Goal: Information Seeking & Learning: Find specific page/section

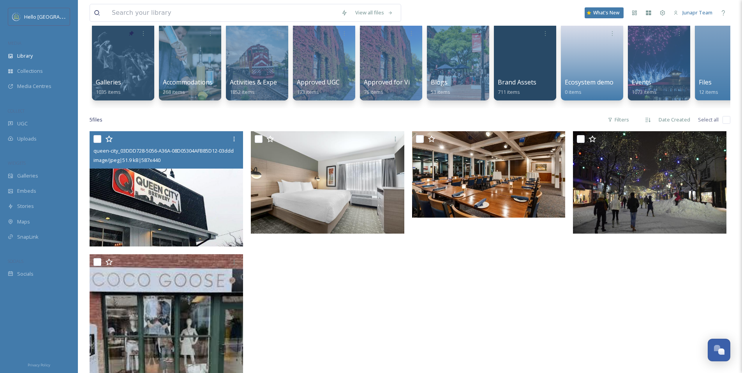
scroll to position [59, 0]
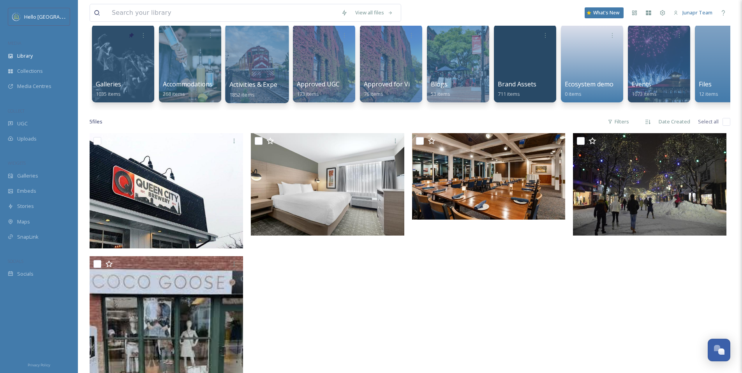
click at [264, 82] on span "Activities & Experiences" at bounding box center [264, 84] width 70 height 9
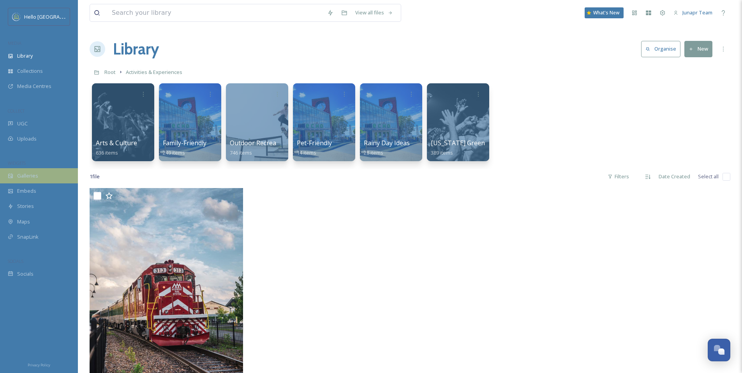
click at [36, 175] on span "Galleries" at bounding box center [27, 175] width 21 height 7
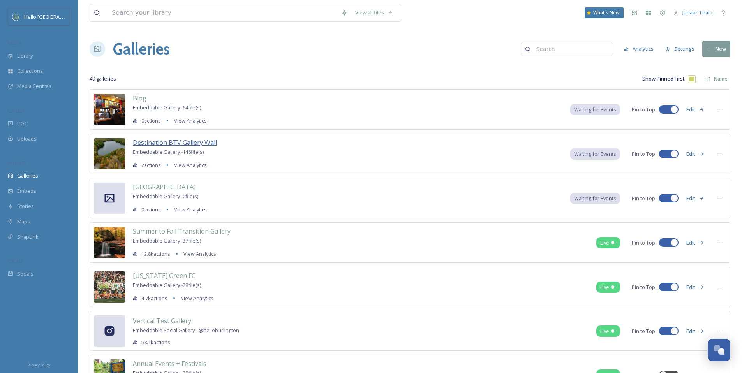
click at [196, 141] on span "Destination BTV Gallery Wall" at bounding box center [175, 142] width 84 height 9
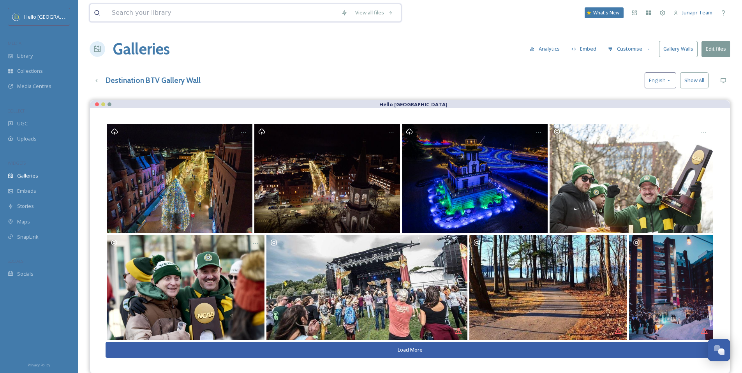
click at [136, 14] on input at bounding box center [222, 12] width 229 height 17
click at [30, 56] on span "Library" at bounding box center [25, 55] width 16 height 7
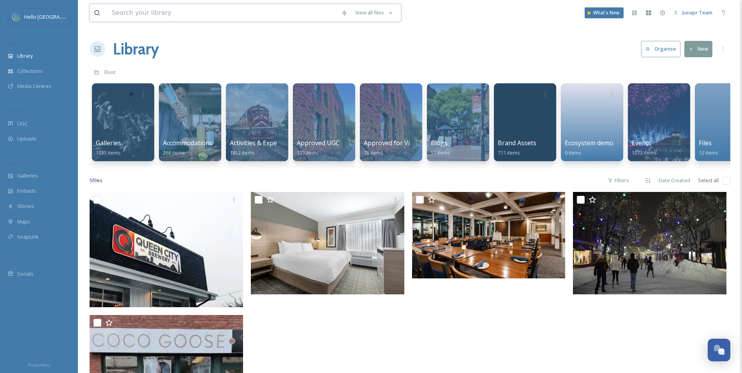
click at [151, 12] on input at bounding box center [222, 12] width 229 height 17
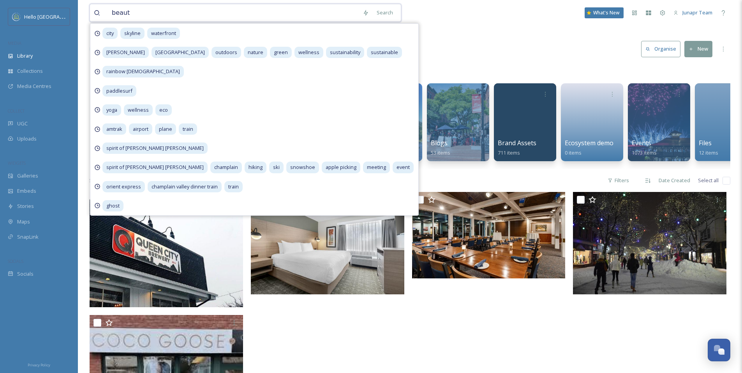
type input "beauty"
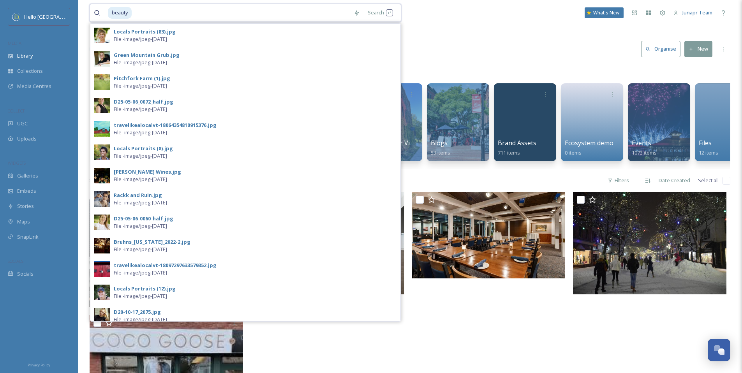
drag, startPoint x: 164, startPoint y: 12, endPoint x: 120, endPoint y: 6, distance: 44.5
click at [120, 6] on div "beauty" at bounding box center [229, 12] width 242 height 17
type input "b"
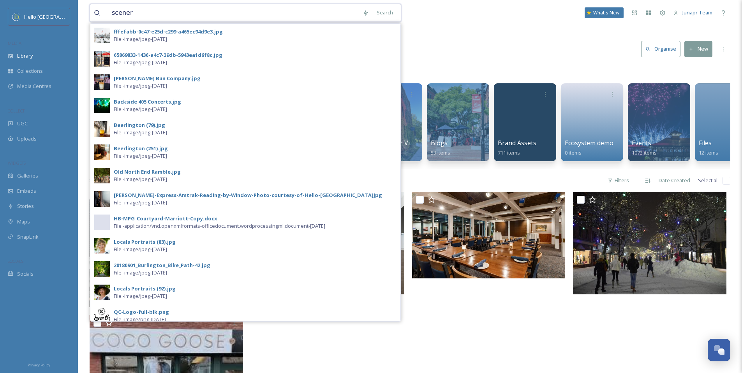
type input "scenery"
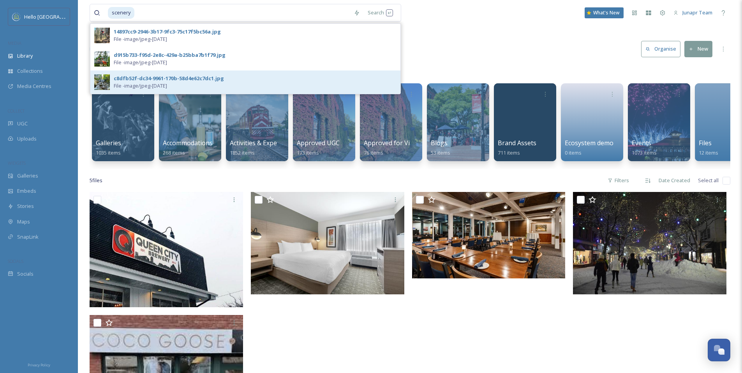
click at [142, 77] on div "c8dfb52f-dc34-9961-170b-58d4e62c7dc1.jpg" at bounding box center [169, 78] width 110 height 7
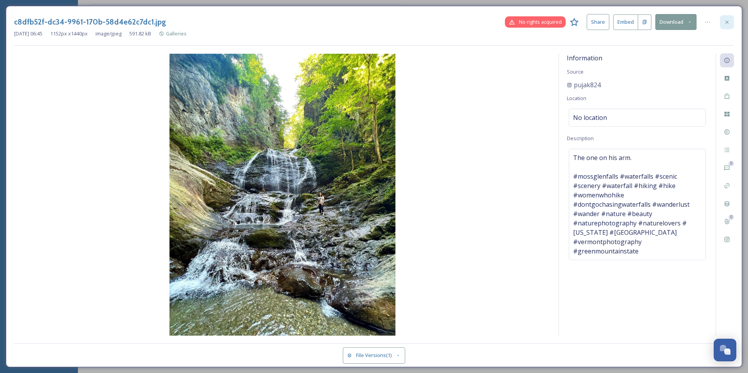
click at [727, 21] on icon at bounding box center [727, 22] width 6 height 6
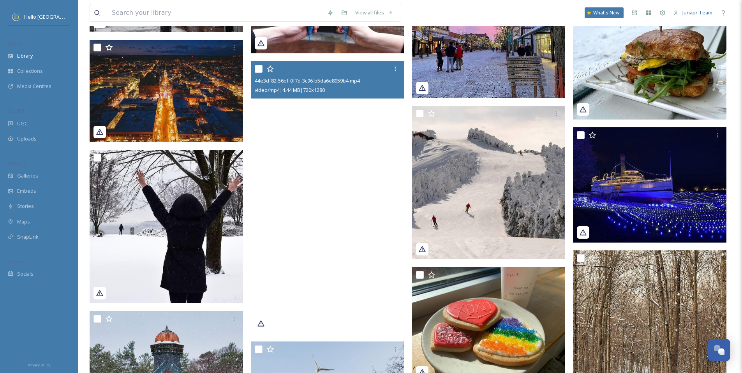
scroll to position [3590, 0]
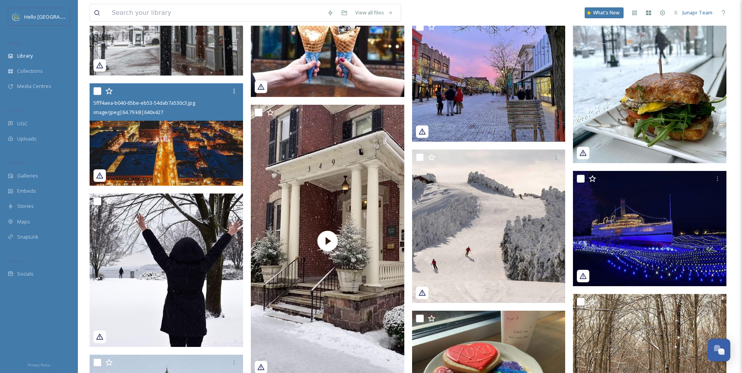
click at [177, 155] on img at bounding box center [167, 134] width 154 height 102
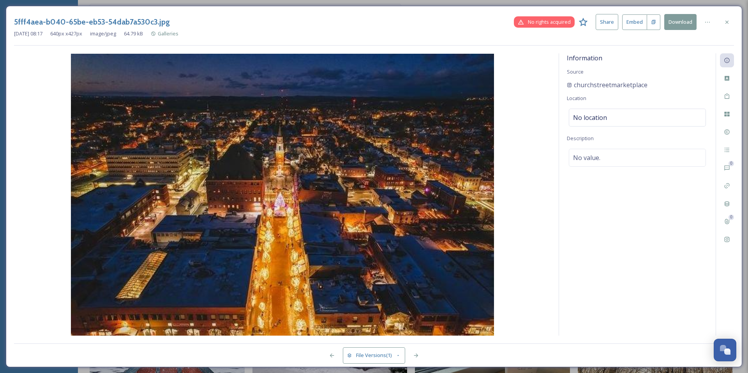
click at [419, 198] on img at bounding box center [282, 195] width 537 height 282
click at [726, 21] on icon at bounding box center [726, 21] width 3 height 3
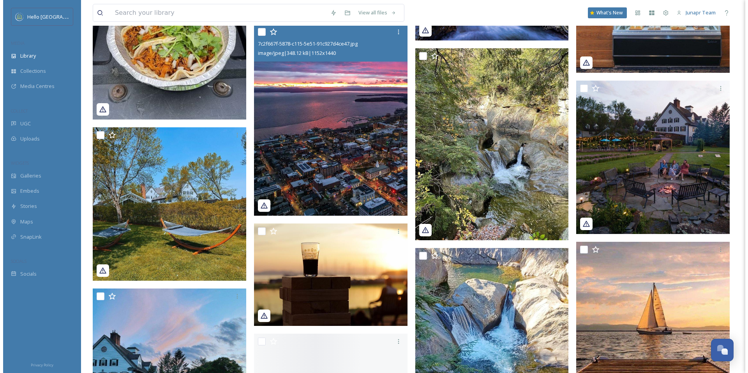
scroll to position [14365, 0]
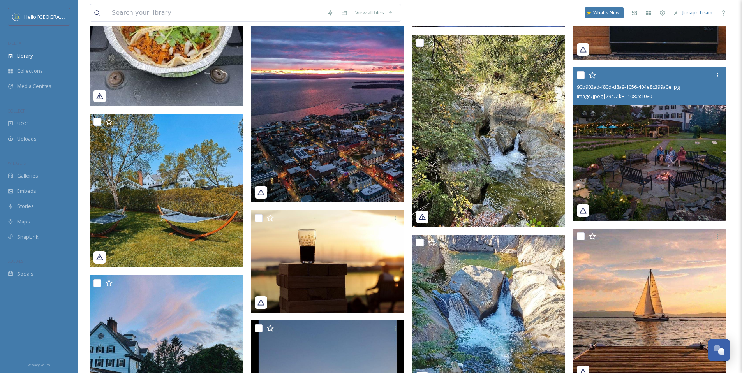
click at [651, 169] on img at bounding box center [650, 144] width 154 height 154
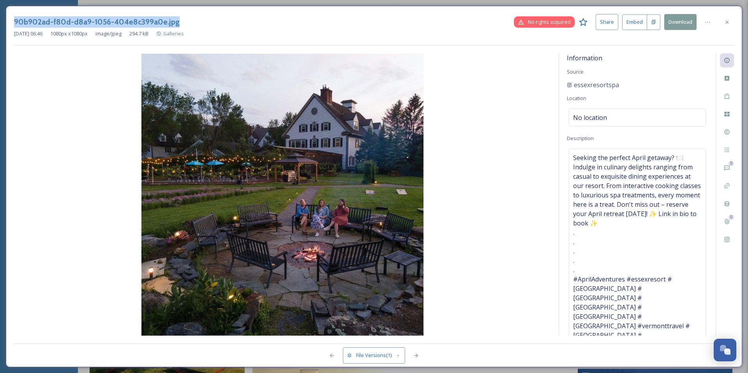
drag, startPoint x: 207, startPoint y: 19, endPoint x: 6, endPoint y: 22, distance: 201.5
click at [6, 22] on div "90b902ad-f80d-d8a9-1056-404e8c399a0e.jpg No rights acquired Share Embed Downloa…" at bounding box center [374, 187] width 736 height 362
copy h3 "90b902ad-f80d-d8a9-1056-404e8c399a0e.jpg"
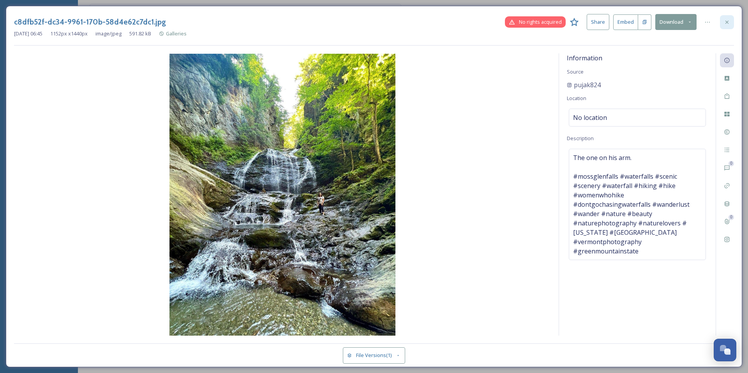
click at [726, 23] on icon at bounding box center [726, 21] width 3 height 3
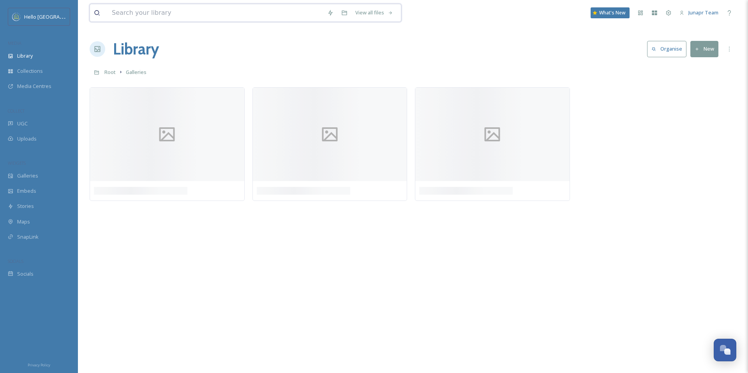
click at [242, 13] on input at bounding box center [215, 12] width 215 height 17
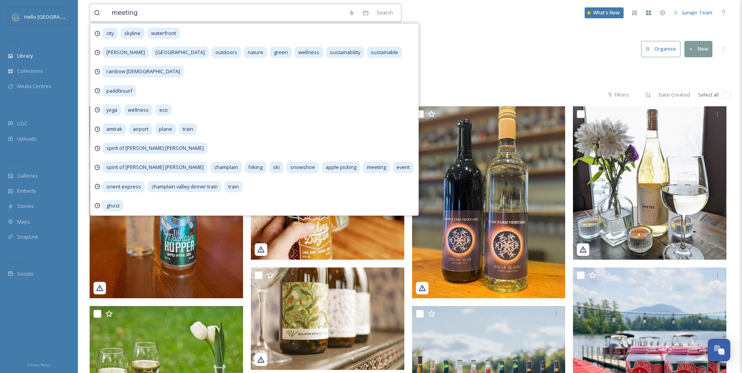
type input "meetings"
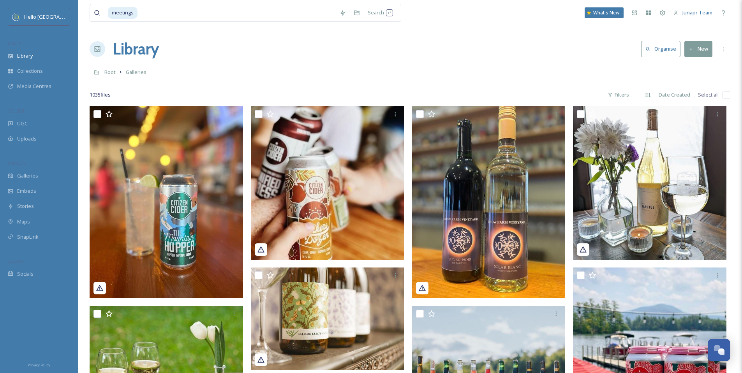
click at [449, 53] on div "Library Organise New" at bounding box center [410, 48] width 641 height 23
click at [394, 13] on div "Search Press Enter to search" at bounding box center [380, 12] width 33 height 15
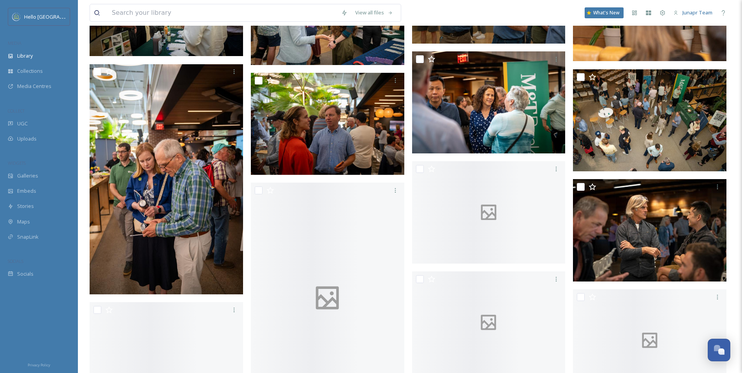
scroll to position [571, 0]
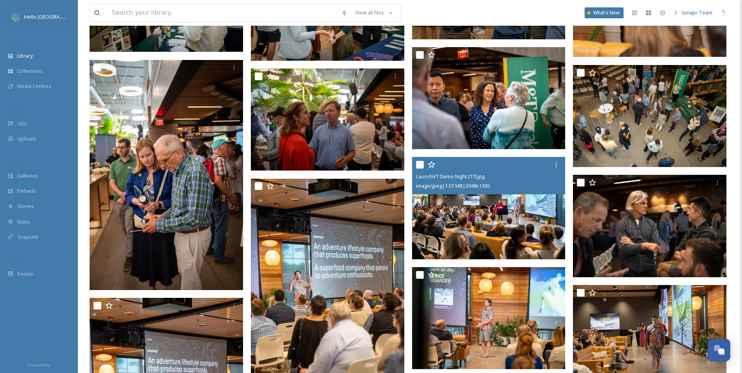
click at [485, 238] on img at bounding box center [489, 208] width 154 height 102
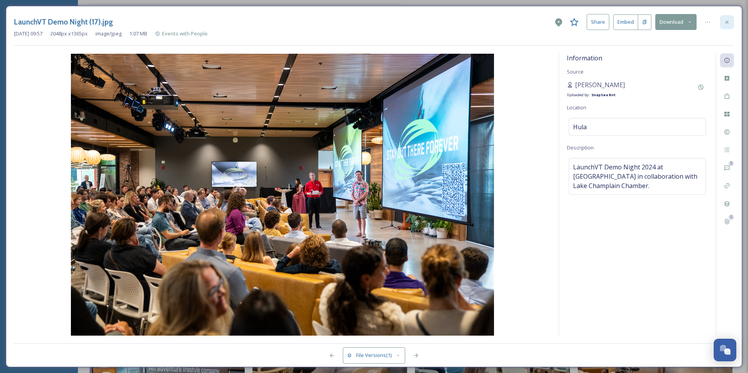
click at [725, 23] on icon at bounding box center [727, 22] width 6 height 6
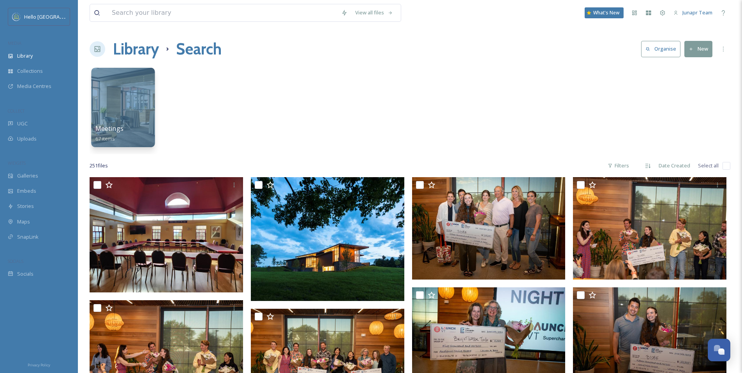
click at [131, 107] on div at bounding box center [123, 107] width 64 height 79
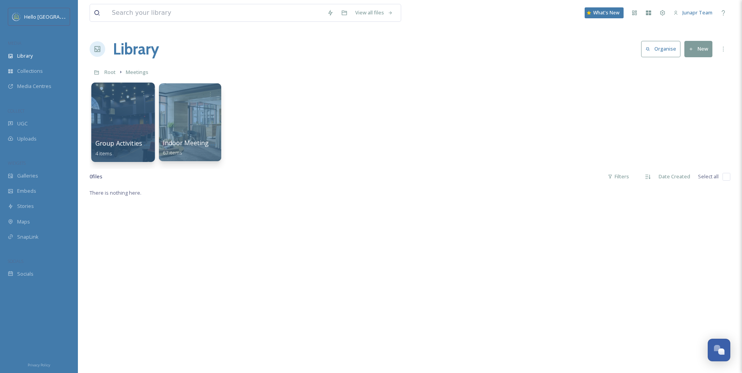
click at [133, 126] on div at bounding box center [123, 122] width 64 height 79
click at [198, 118] on div at bounding box center [190, 122] width 64 height 79
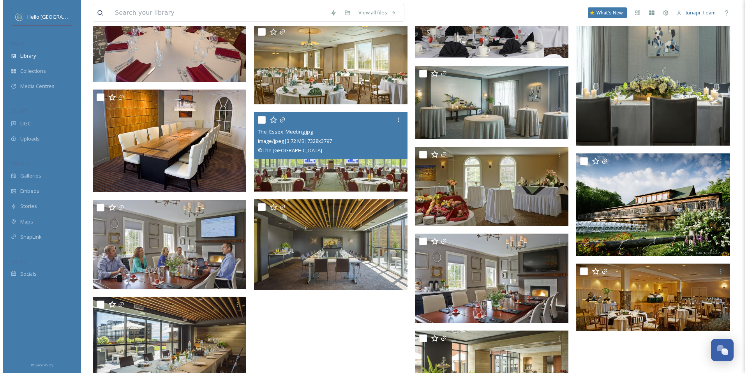
scroll to position [1638, 0]
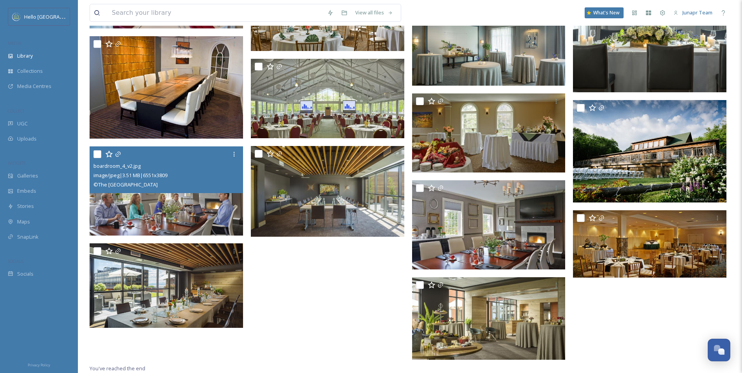
click at [207, 196] on img at bounding box center [167, 190] width 154 height 89
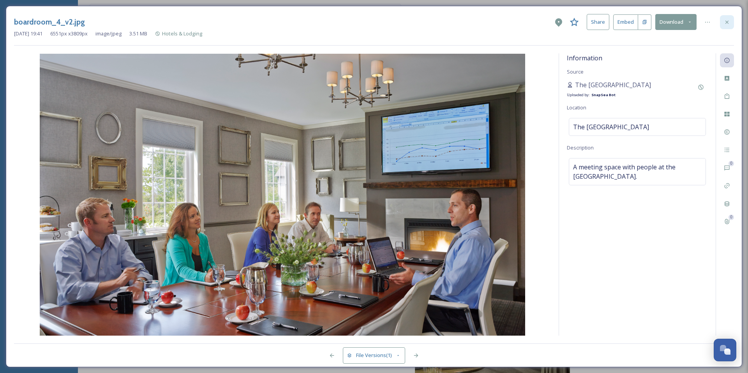
click at [727, 21] on icon at bounding box center [727, 22] width 6 height 6
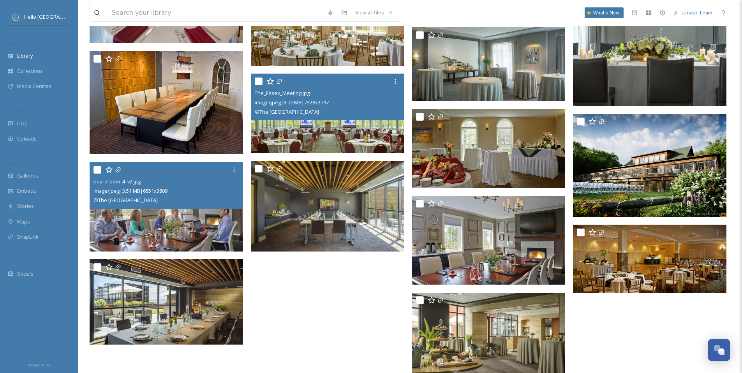
click at [351, 114] on div "© The [GEOGRAPHIC_DATA]" at bounding box center [329, 111] width 148 height 9
click at [350, 134] on img at bounding box center [328, 113] width 154 height 79
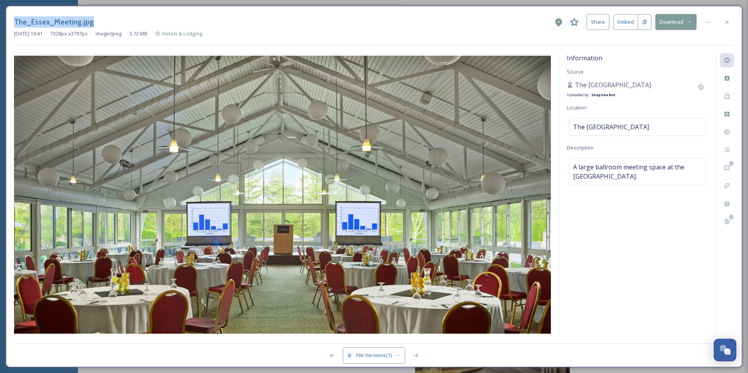
drag, startPoint x: 94, startPoint y: 23, endPoint x: 0, endPoint y: 20, distance: 94.3
click at [0, 20] on div "The_Essex_Meeting.jpg Share Embed Download [DATE] 19:41 7328 px x 3797 px image…" at bounding box center [374, 186] width 748 height 373
copy h3 "The_Essex_Meeting.jpg"
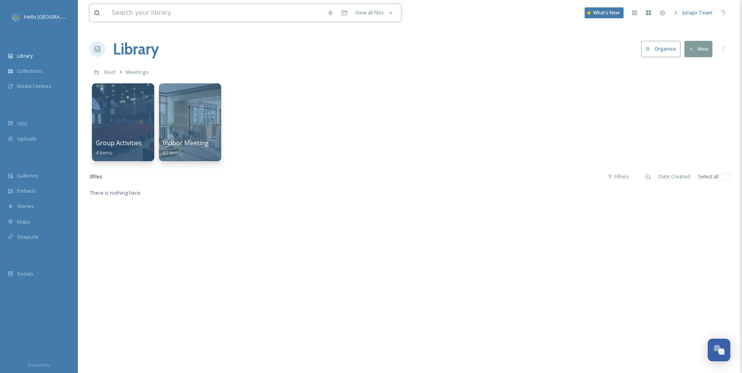
click at [176, 13] on input at bounding box center [215, 12] width 215 height 17
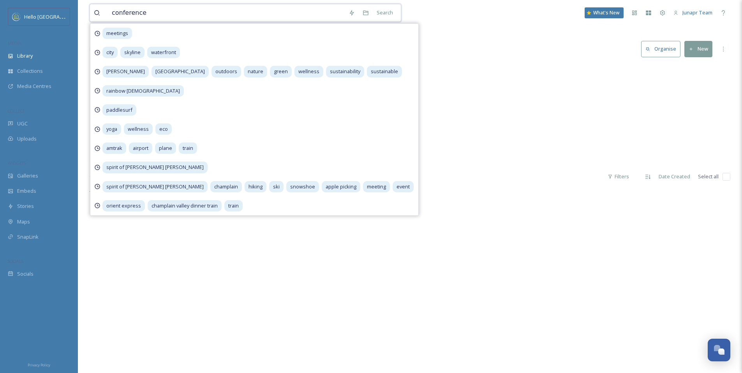
type input "conferences"
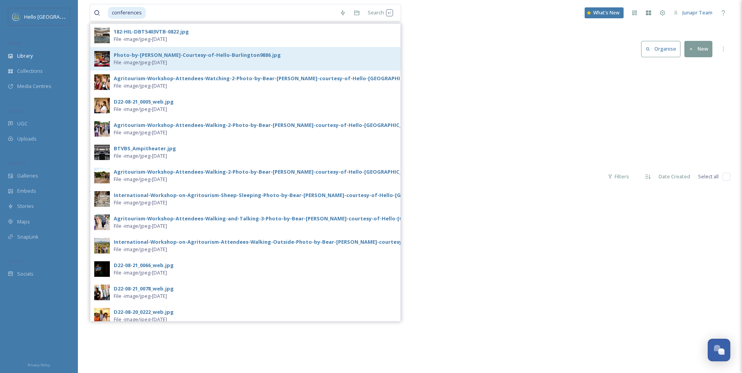
click at [151, 55] on div "Photo-by-[PERSON_NAME]-Courtesy-of-Hello-Burlington9886.jpg" at bounding box center [197, 54] width 167 height 7
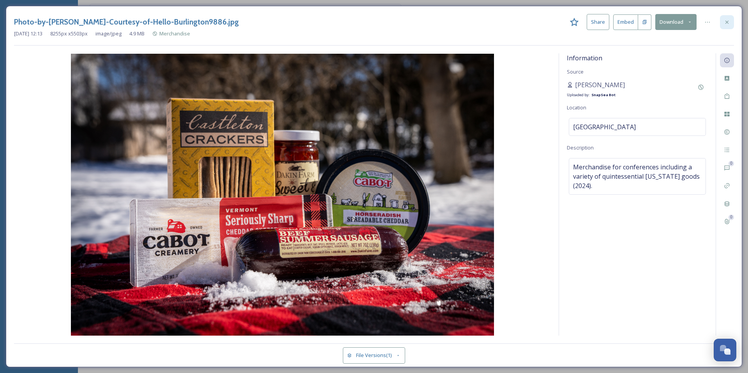
click at [728, 20] on icon at bounding box center [727, 22] width 6 height 6
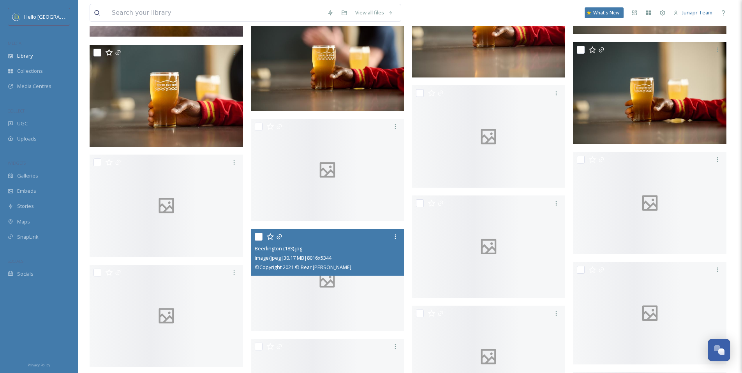
scroll to position [9030, 0]
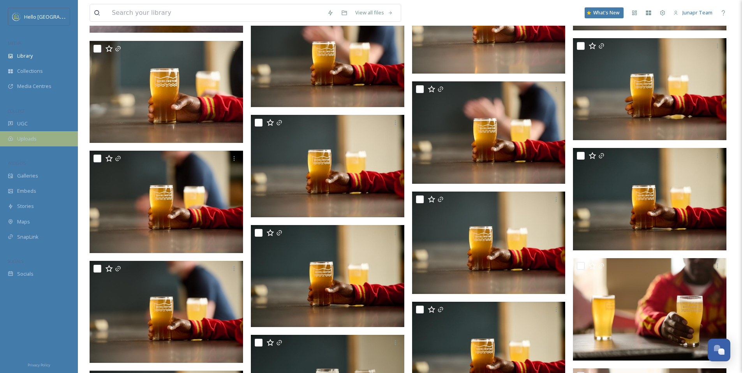
click at [23, 140] on span "Uploads" at bounding box center [26, 138] width 19 height 7
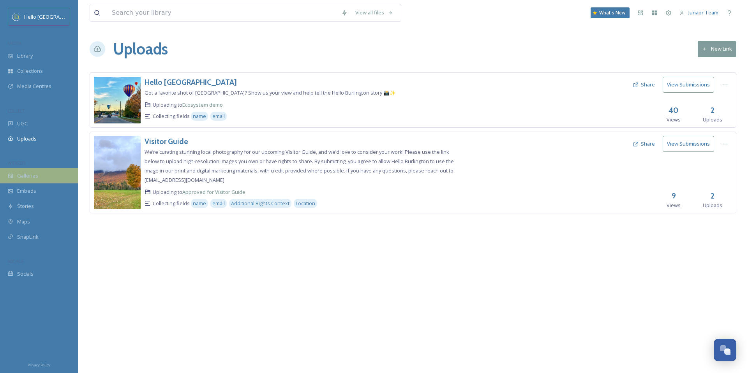
click at [33, 174] on span "Galleries" at bounding box center [27, 175] width 21 height 7
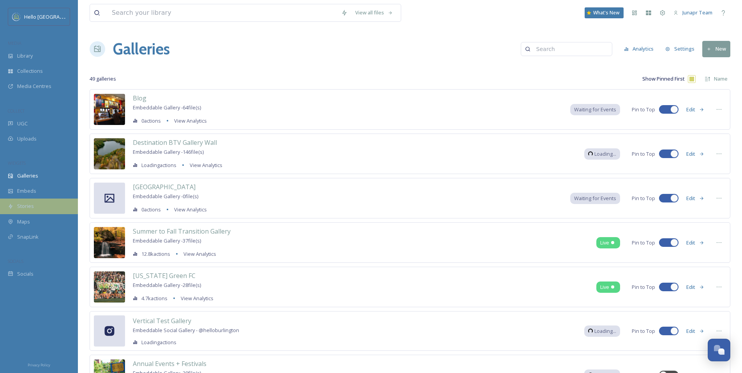
click at [22, 207] on span "Stories" at bounding box center [25, 206] width 17 height 7
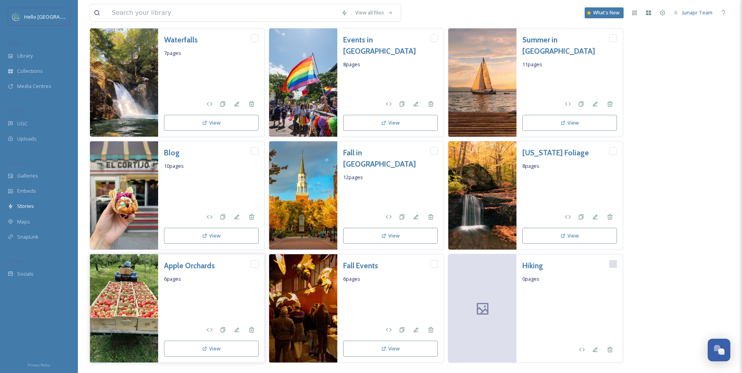
scroll to position [253, 0]
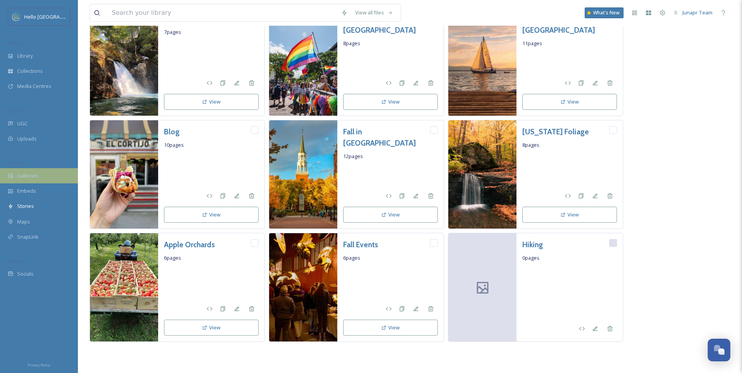
click at [20, 176] on span "Galleries" at bounding box center [27, 175] width 21 height 7
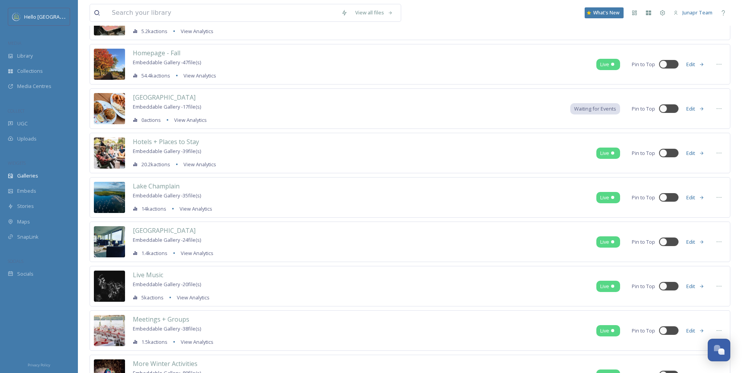
scroll to position [1036, 0]
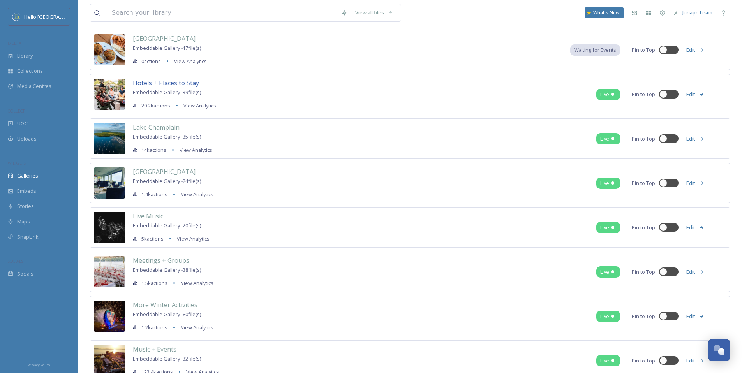
click at [157, 83] on span "Hotels + Places to Stay" at bounding box center [166, 83] width 66 height 9
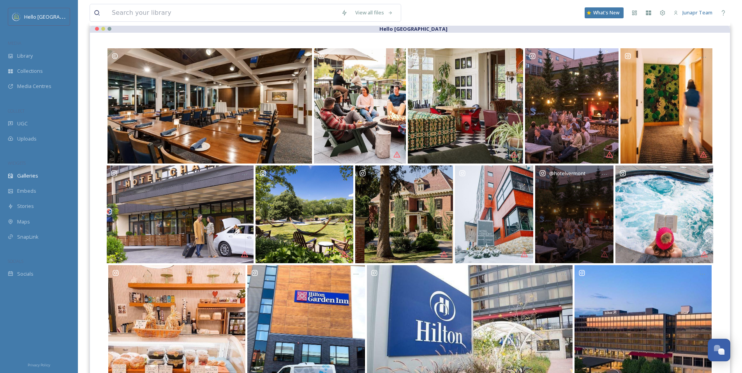
scroll to position [3, 0]
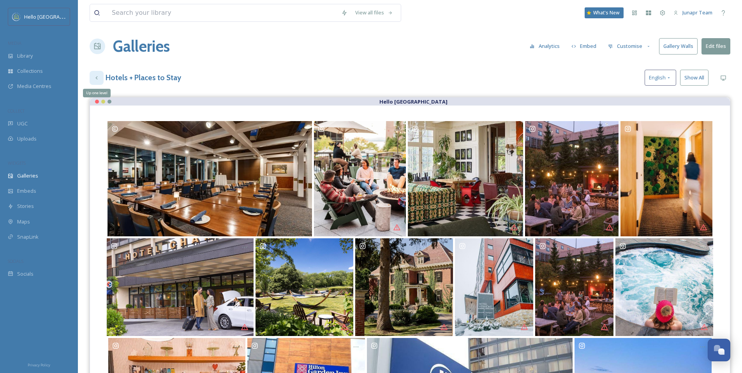
click at [97, 78] on icon at bounding box center [97, 78] width 6 height 6
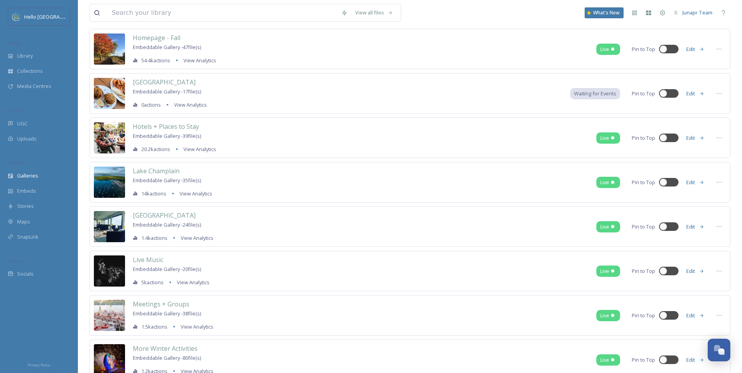
scroll to position [1001, 0]
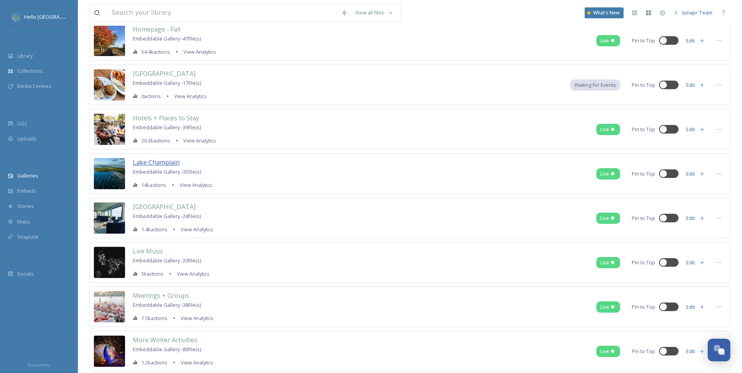
click at [158, 163] on span "Lake Champlain" at bounding box center [156, 162] width 47 height 9
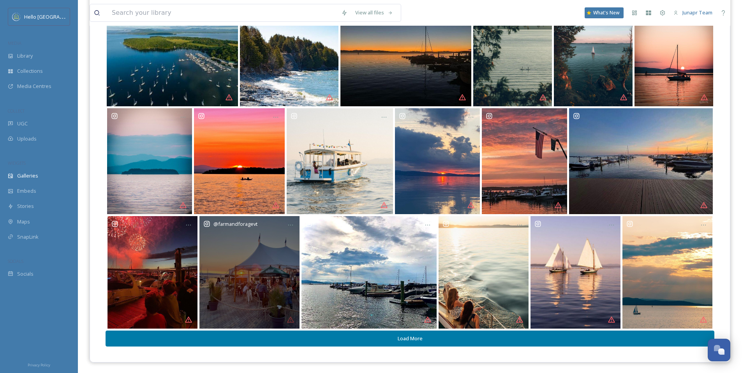
scroll to position [117, 0]
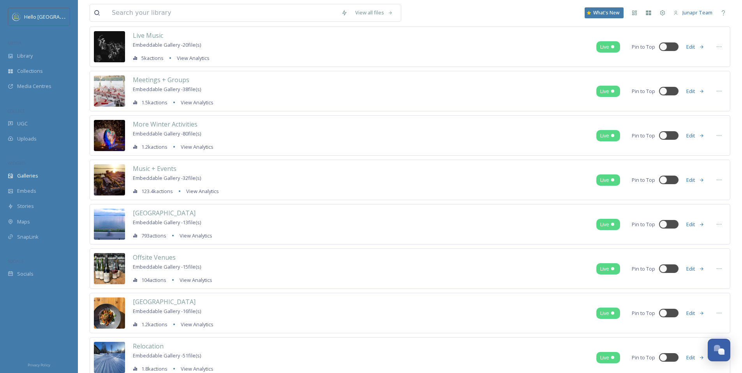
scroll to position [1218, 0]
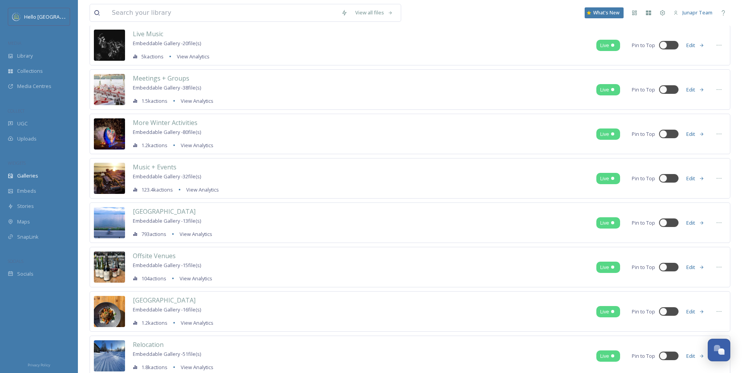
click at [288, 263] on div "Offsite Venues Embeddable Gallery - 15 file(s) 104 actions View Analytics Live …" at bounding box center [410, 267] width 641 height 41
click at [144, 257] on span "Offsite Venues" at bounding box center [154, 256] width 43 height 9
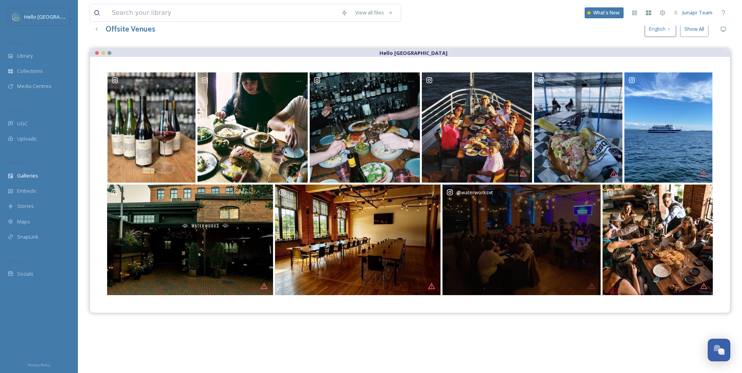
scroll to position [50, 0]
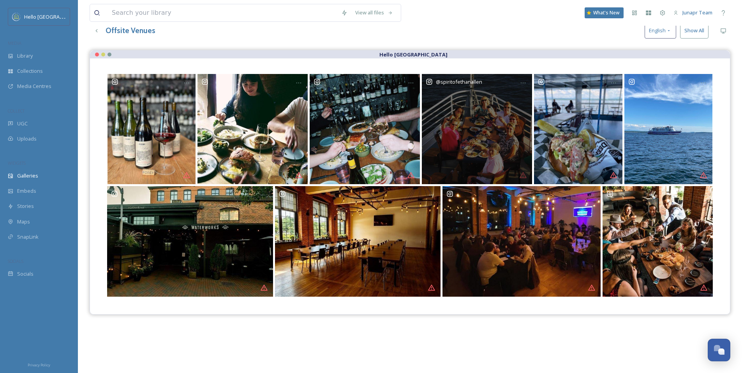
click at [460, 112] on div "@ spiritofethanallen" at bounding box center [477, 129] width 110 height 110
click at [461, 113] on div "@ spiritofethanallen" at bounding box center [477, 129] width 110 height 110
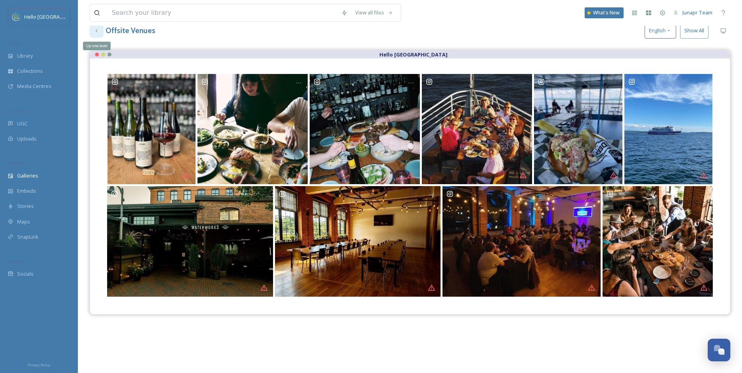
click at [96, 31] on icon at bounding box center [97, 31] width 6 height 6
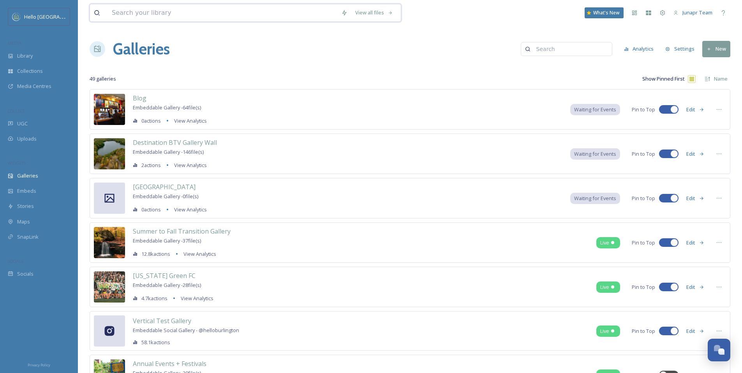
drag, startPoint x: 150, startPoint y: 8, endPoint x: 151, endPoint y: 12, distance: 4.2
click at [150, 8] on input at bounding box center [222, 12] width 229 height 17
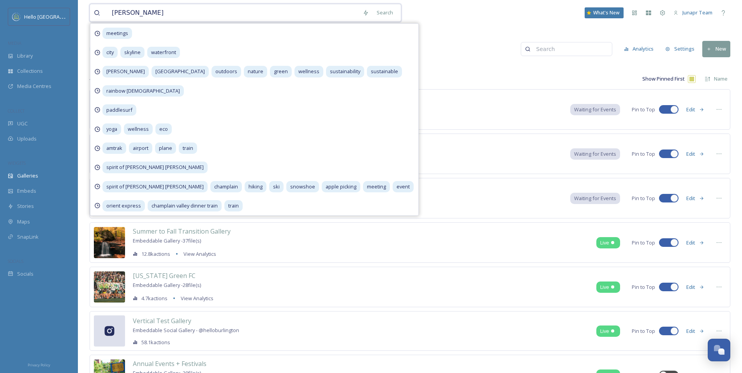
type input "[PERSON_NAME] [PERSON_NAME]"
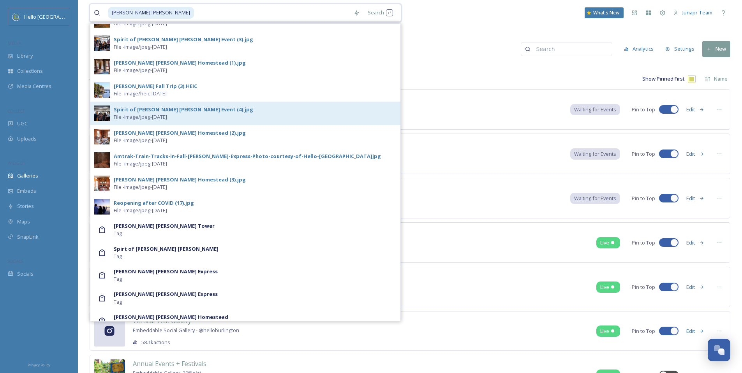
scroll to position [254, 0]
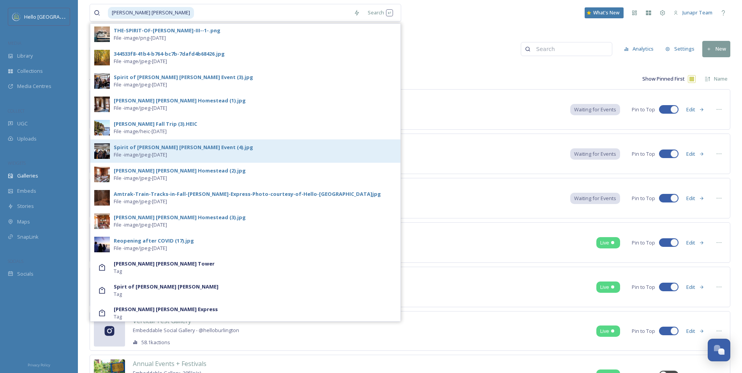
click at [145, 146] on div "Spirit of [PERSON_NAME] [PERSON_NAME] Event (4).jpg" at bounding box center [183, 147] width 139 height 7
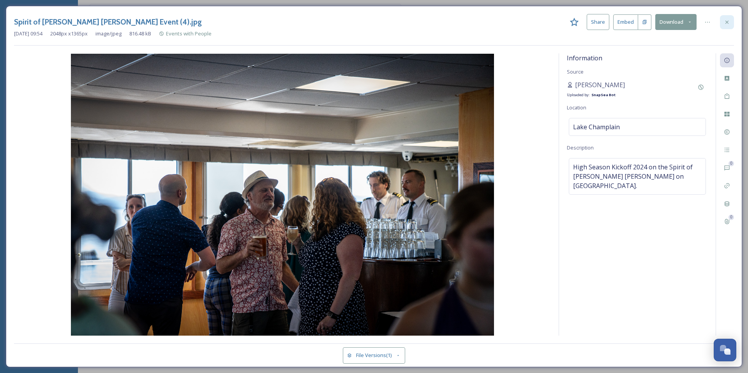
click at [729, 22] on icon at bounding box center [727, 22] width 6 height 6
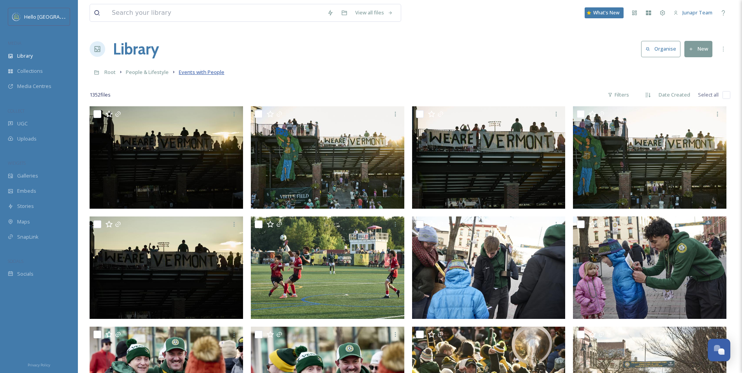
click at [192, 73] on span "Events with People" at bounding box center [202, 72] width 46 height 7
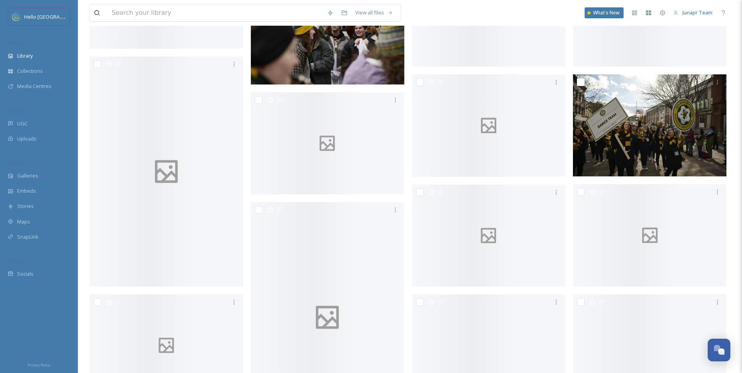
scroll to position [4396, 0]
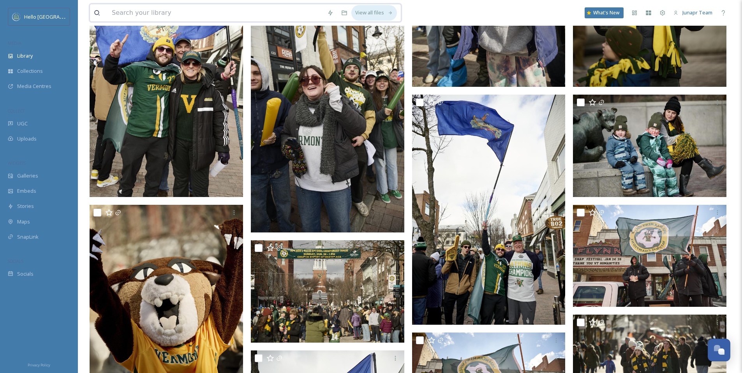
click at [375, 12] on div "View all files" at bounding box center [374, 12] width 46 height 15
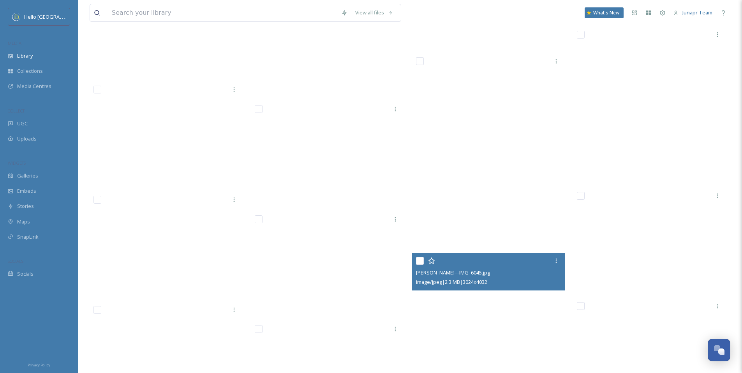
scroll to position [19736, 0]
